Goal: Check status: Check status

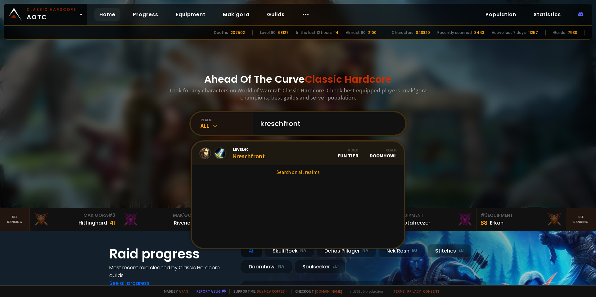
type input "kreschfront"
click at [254, 155] on div "Level 60 Kreschfront" at bounding box center [249, 152] width 32 height 13
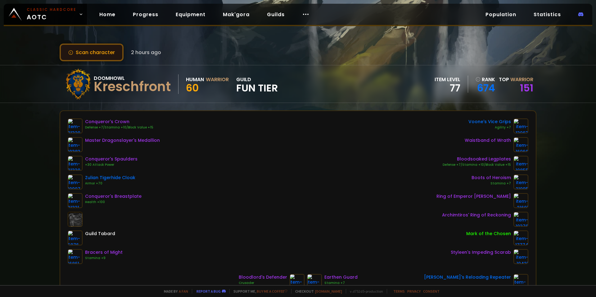
click at [82, 55] on button "Scan character" at bounding box center [92, 52] width 64 height 18
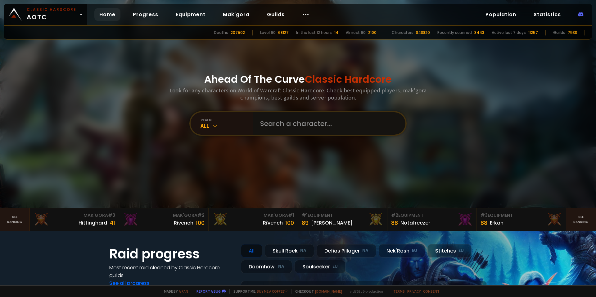
click at [295, 125] on input "text" at bounding box center [328, 123] width 142 height 22
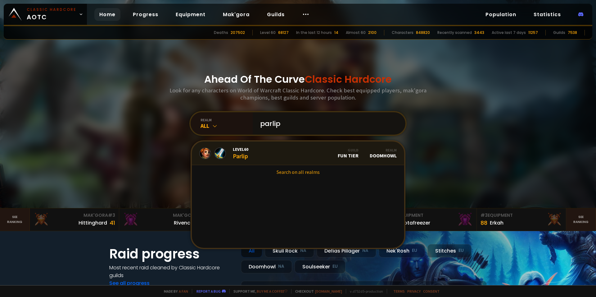
type input "parlip"
click at [275, 151] on link "Level 60 Parlip Guild Fun Tier Realm Doomhowl" at bounding box center [298, 153] width 212 height 24
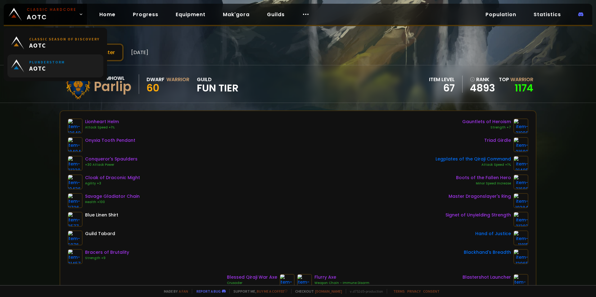
click at [85, 56] on link "Plunderstorm AOTC" at bounding box center [55, 65] width 96 height 23
